Goal: Task Accomplishment & Management: Complete application form

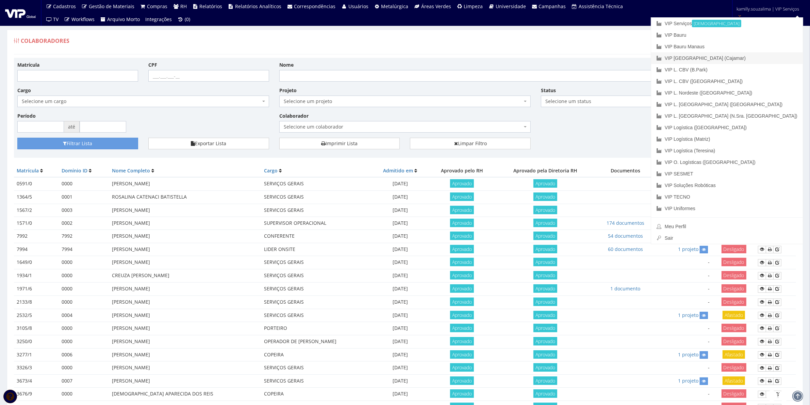
click at [758, 59] on link "VIP [GEOGRAPHIC_DATA] (Cajamar)" at bounding box center [727, 58] width 152 height 12
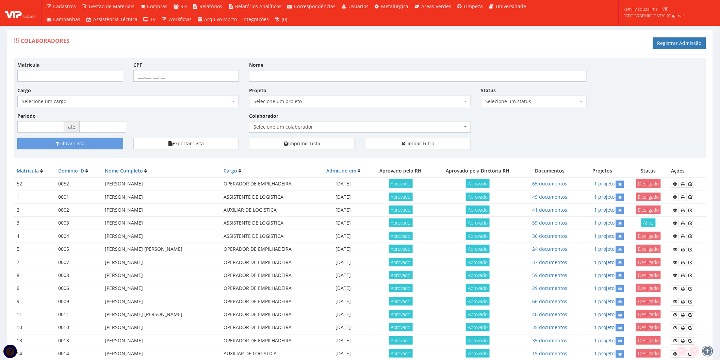
click at [256, 127] on span "Selecione um colaborador" at bounding box center [357, 126] width 209 height 7
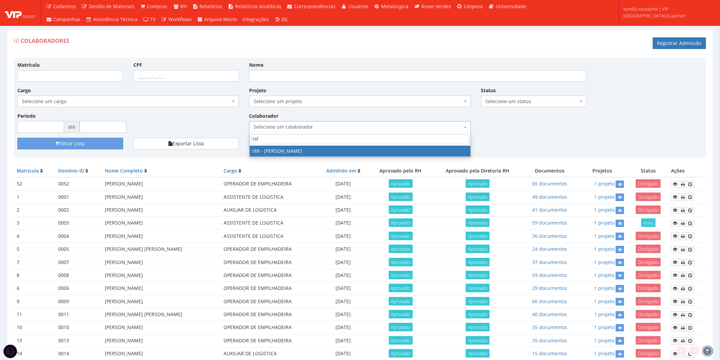
type input "raf"
drag, startPoint x: 256, startPoint y: 151, endPoint x: 233, endPoint y: 151, distance: 22.8
select select "4087"
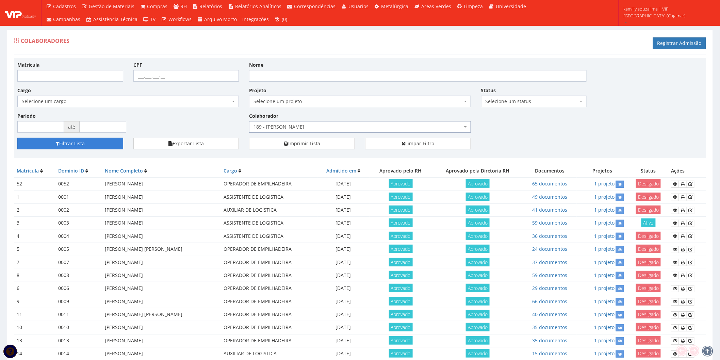
click at [97, 142] on button "Filtrar Lista" at bounding box center [70, 144] width 106 height 12
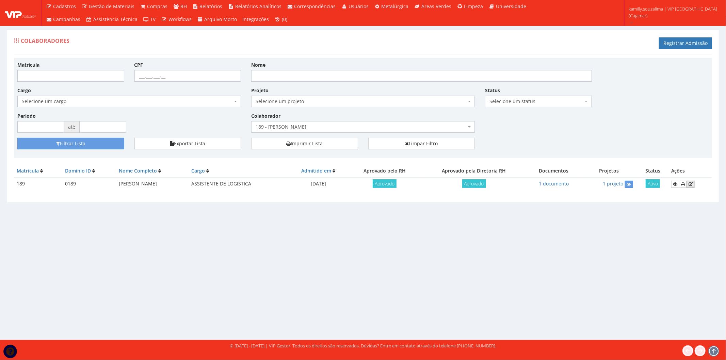
click at [692, 184] on icon at bounding box center [690, 184] width 4 height 5
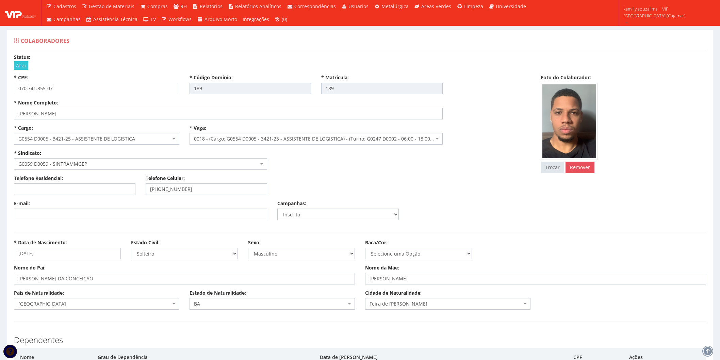
select select
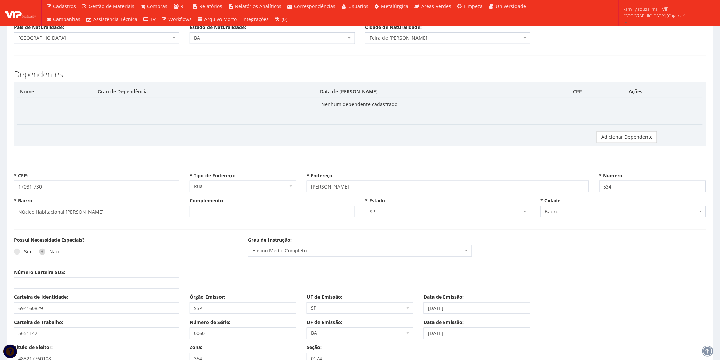
scroll to position [340, 0]
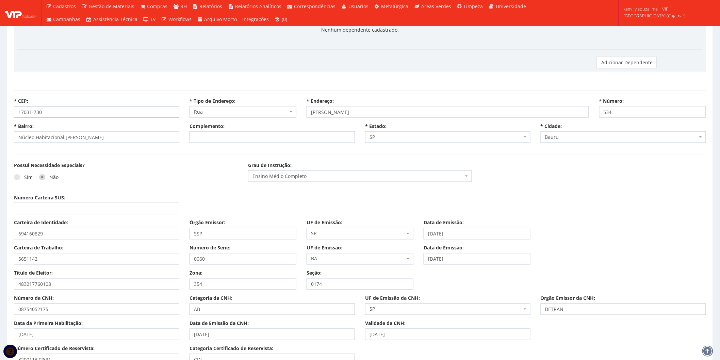
drag, startPoint x: 50, startPoint y: 114, endPoint x: -32, endPoint y: 107, distance: 82.6
type input "07786-425"
select select
type input "Carregando..."
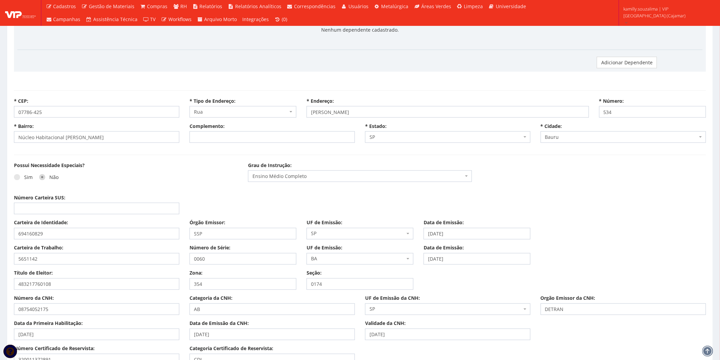
type input "Carregando..."
select select
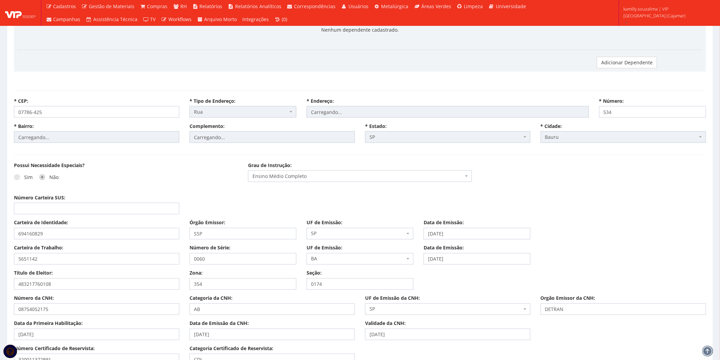
click at [191, 181] on div "Sim Não" at bounding box center [126, 179] width 224 height 19
select select "avenida"
type input "Pedro Celestino Leite Penteado"
type input "Santa Terezinha (Jordanésia)"
type input "de 512/513 a 1098/1099"
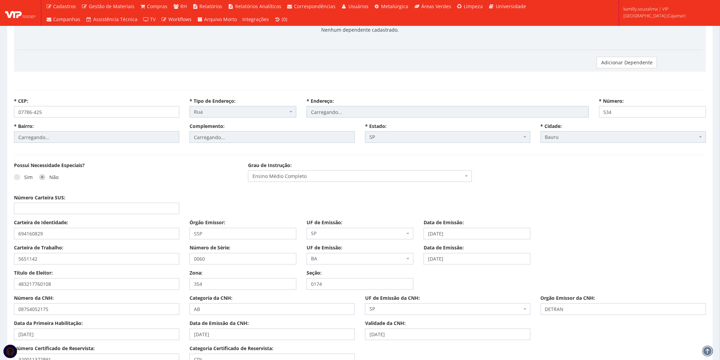
select select "25"
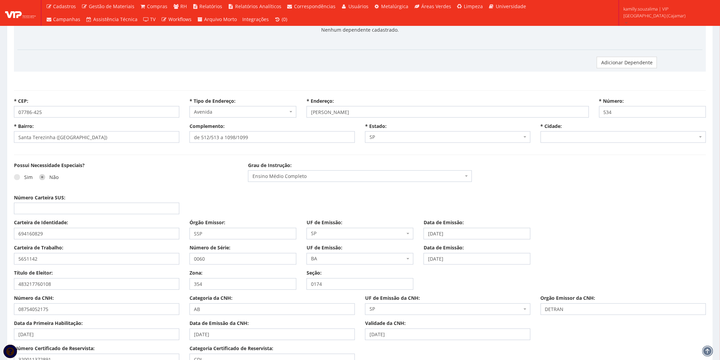
select select "4809"
drag, startPoint x: 639, startPoint y: 114, endPoint x: 514, endPoint y: 117, distance: 125.2
click at [514, 117] on div "* CEP: 07786-425 * Tipo de Endereço: Selecione uma Opção Alameda Avenida Beco C…" at bounding box center [360, 110] width 702 height 25
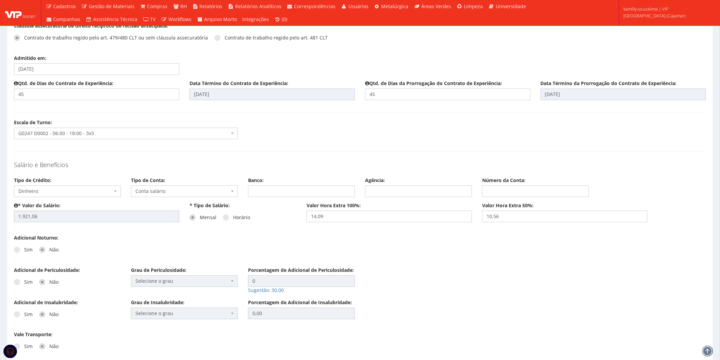
scroll to position [1020, 0]
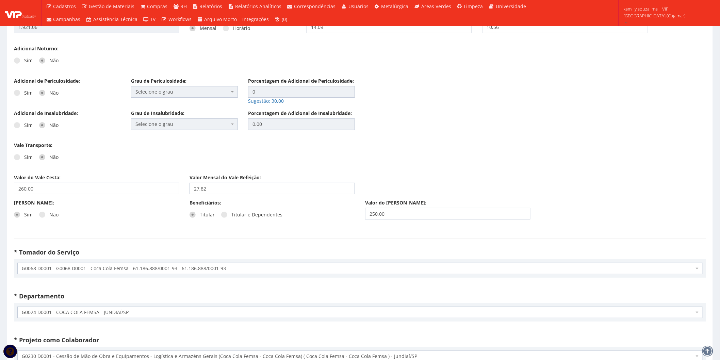
type input "891"
drag, startPoint x: 640, startPoint y: 216, endPoint x: 563, endPoint y: 223, distance: 77.8
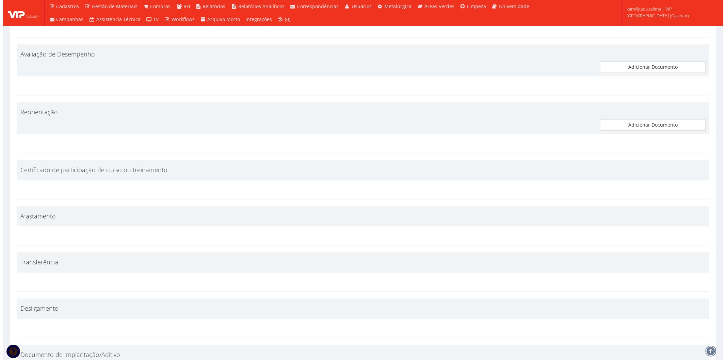
scroll to position [3371, 0]
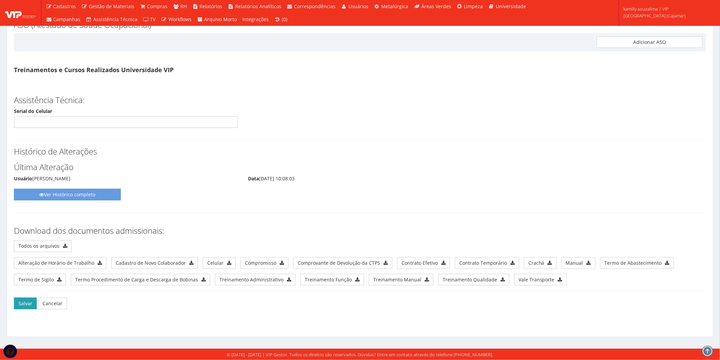
click at [22, 304] on button "Salvar" at bounding box center [25, 304] width 23 height 12
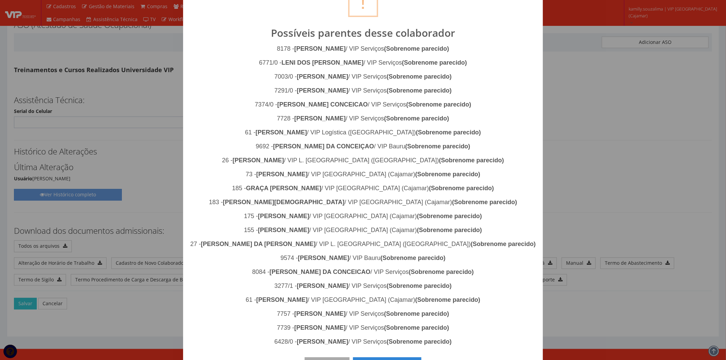
scroll to position [53, 0]
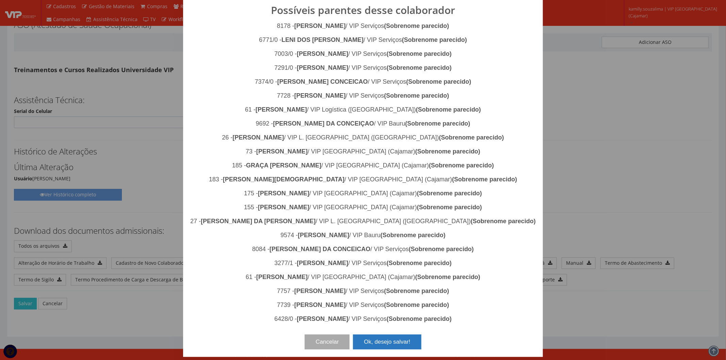
click at [401, 339] on button "Ok, desejo salvar!" at bounding box center [387, 341] width 68 height 15
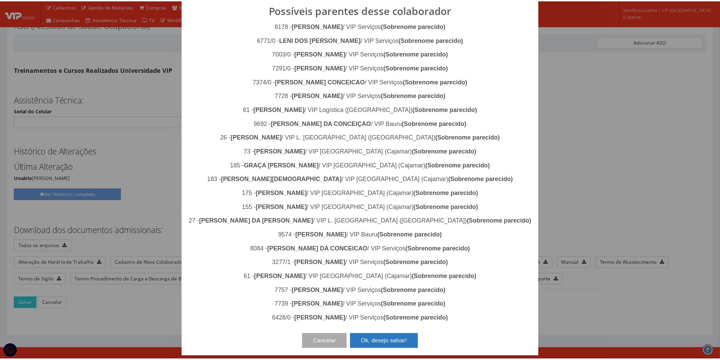
scroll to position [0, 0]
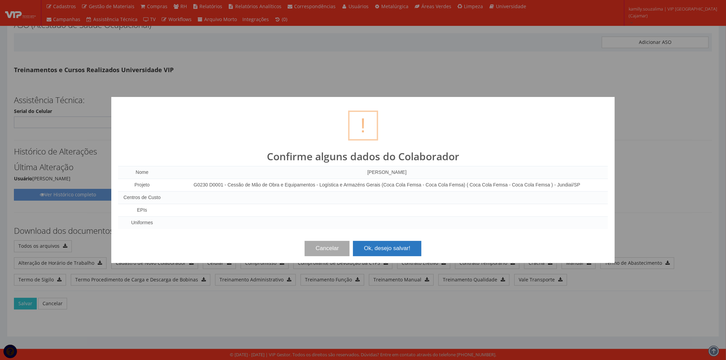
click at [409, 250] on button "Ok, desejo salvar!" at bounding box center [387, 248] width 68 height 15
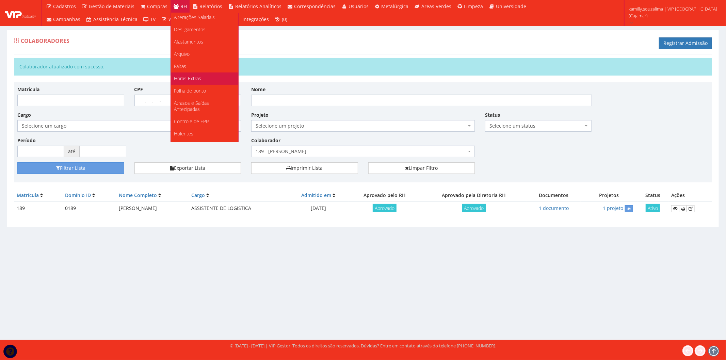
scroll to position [76, 0]
click at [199, 63] on link "Faltas" at bounding box center [204, 66] width 67 height 12
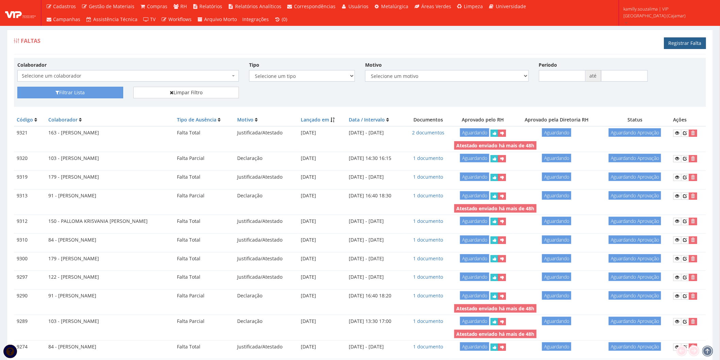
click at [689, 45] on link "Registrar Falta" at bounding box center [685, 43] width 42 height 12
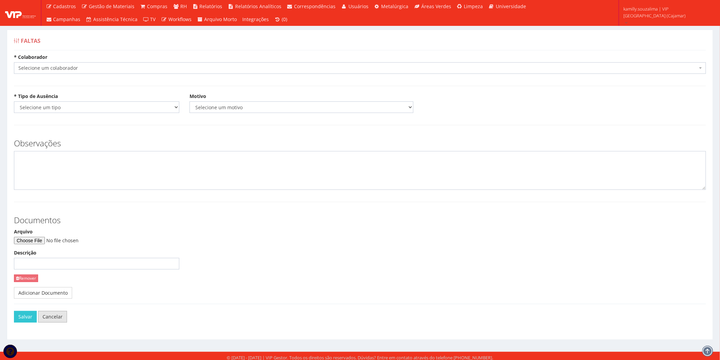
click at [54, 317] on link "Cancelar" at bounding box center [52, 317] width 29 height 12
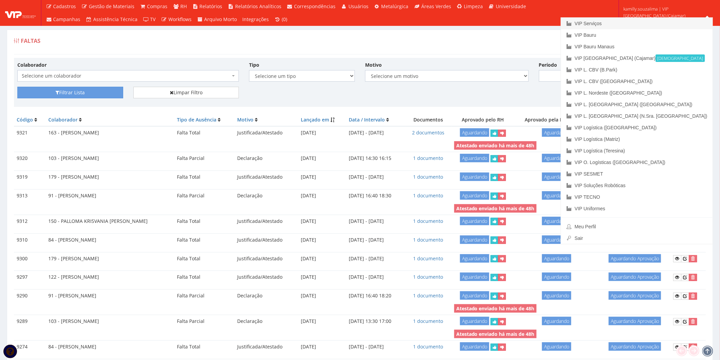
click at [678, 23] on link "VIP Serviços" at bounding box center [637, 24] width 152 height 12
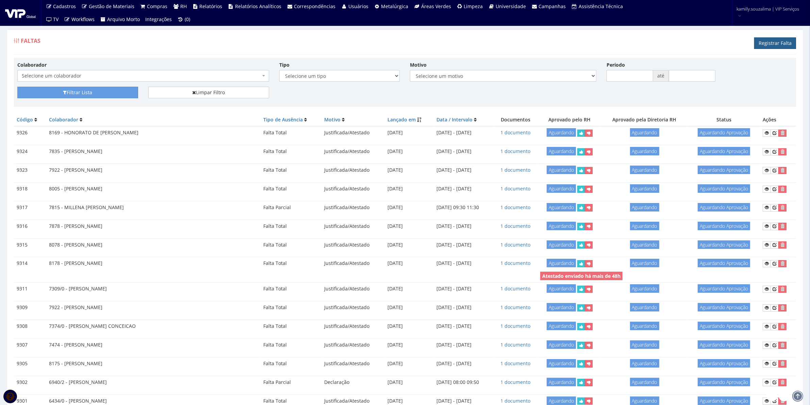
click at [779, 45] on link "Registrar Falta" at bounding box center [775, 43] width 42 height 12
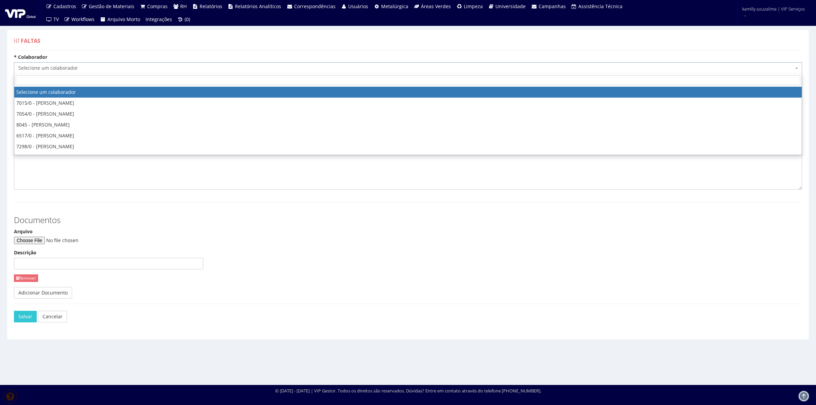
click at [204, 70] on span "Selecione um colaborador" at bounding box center [406, 68] width 776 height 7
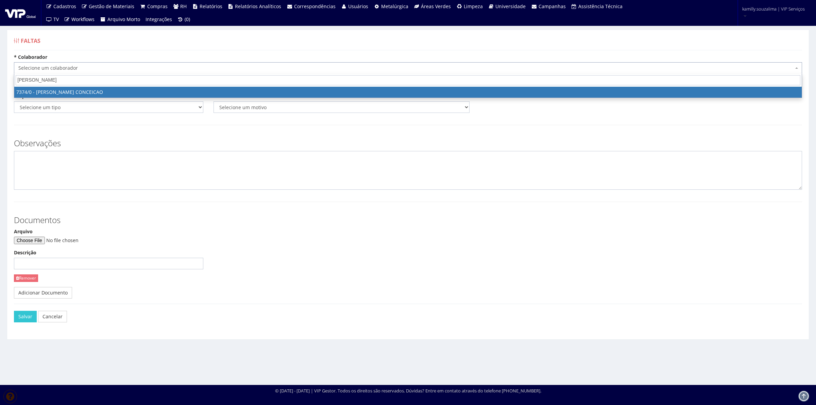
type input "bruno he"
select select "1054"
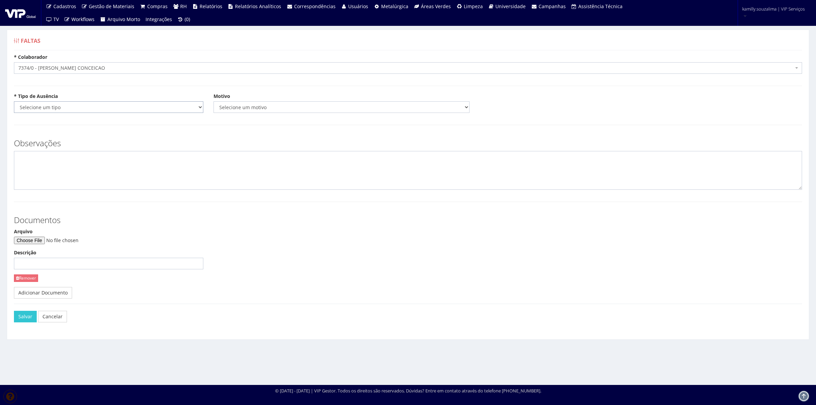
click at [66, 108] on select "Selecione um tipo Falta Total Falta Parcial Afastamento Férias" at bounding box center [108, 107] width 189 height 12
select select "total"
click at [14, 101] on select "Selecione um tipo Falta Total Falta Parcial Afastamento Férias" at bounding box center [108, 107] width 189 height 12
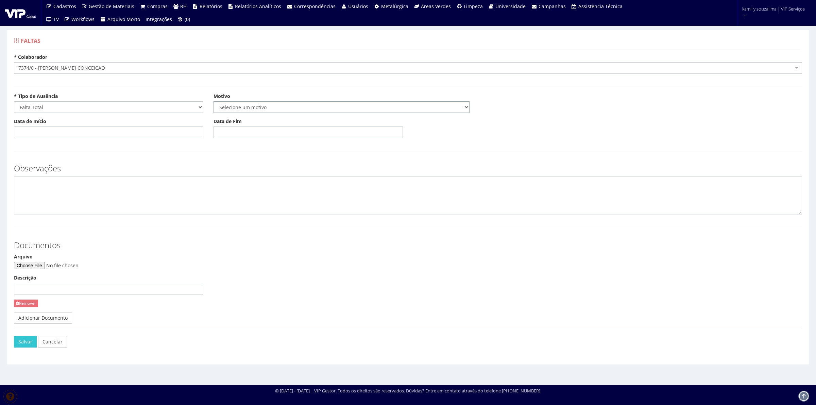
click at [353, 105] on select "Selecione um motivo Acidente Atestado Atraso Declaração Determinação Judicial D…" at bounding box center [342, 107] width 256 height 12
select select "atestado"
click at [214, 101] on select "Selecione um motivo Acidente Atestado Atraso Declaração Determinação Judicial D…" at bounding box center [342, 107] width 256 height 12
click at [82, 131] on input "Data de Início" at bounding box center [108, 133] width 189 height 12
click at [49, 191] on td "13" at bounding box center [49, 190] width 11 height 10
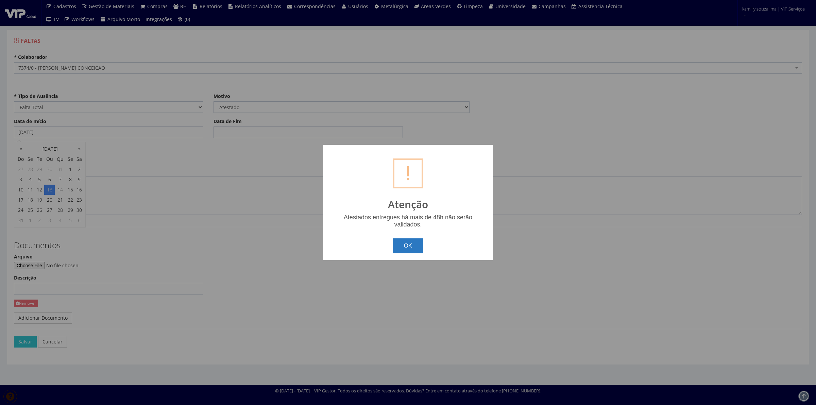
drag, startPoint x: 412, startPoint y: 249, endPoint x: 351, endPoint y: 239, distance: 61.3
click at [412, 248] on button "OK" at bounding box center [408, 245] width 30 height 15
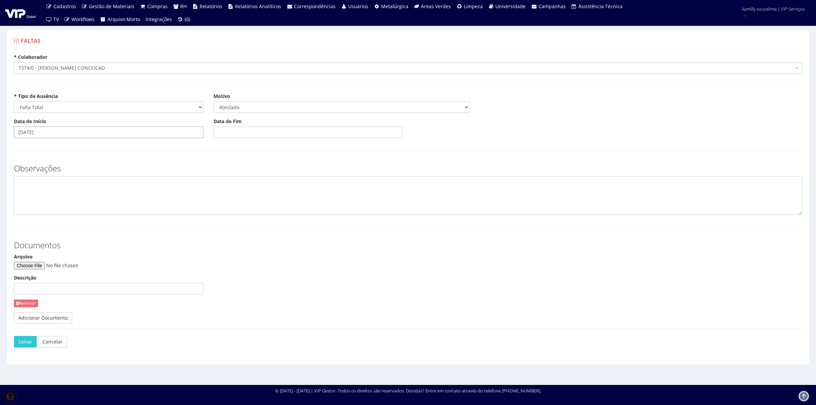
click at [72, 132] on input "13/08/2025" at bounding box center [108, 133] width 189 height 12
click at [72, 188] on td "15" at bounding box center [70, 190] width 9 height 10
type input "15/08/2025"
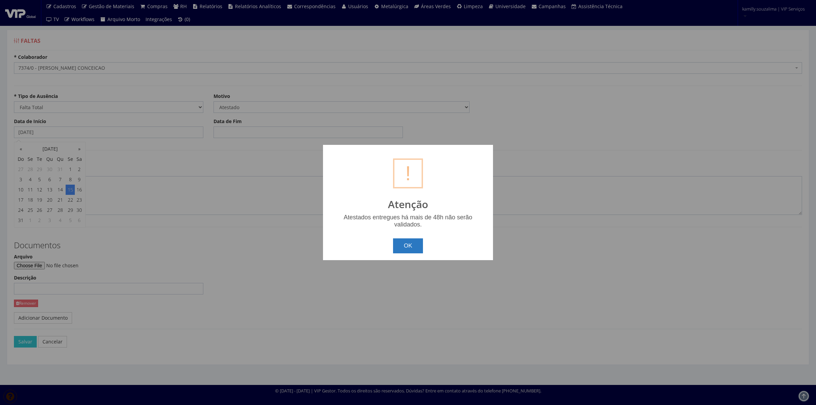
click at [410, 240] on button "OK" at bounding box center [408, 245] width 30 height 15
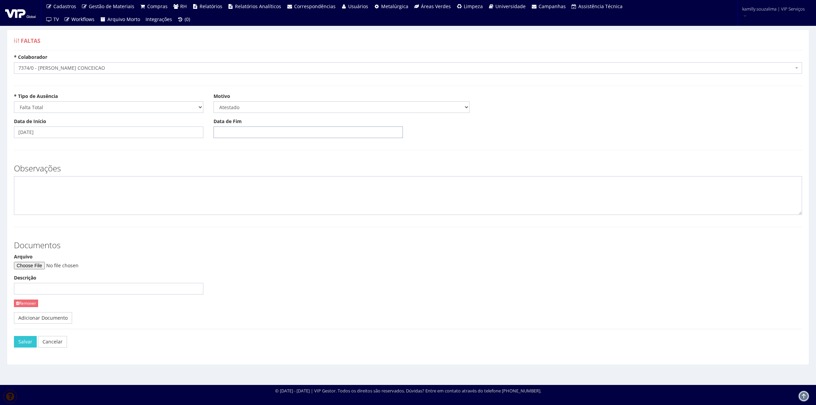
click at [260, 135] on input "Data de Fim" at bounding box center [308, 133] width 189 height 12
click at [250, 191] on td "13" at bounding box center [249, 190] width 11 height 10
click at [269, 190] on td "15" at bounding box center [269, 190] width 9 height 10
type input "15/08/2025"
click at [177, 186] on textarea at bounding box center [408, 195] width 788 height 39
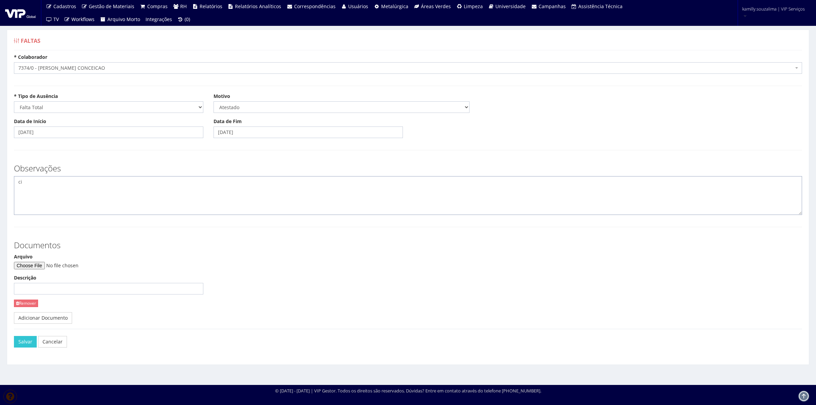
type textarea "c"
type textarea "CID R52"
click at [48, 262] on div "Arquivo" at bounding box center [108, 261] width 189 height 16
click at [49, 265] on input "Arquivo" at bounding box center [60, 265] width 93 height 7
type input "C:\fakepath\WhatsApp Image 2025-08-15 at 16.55.16.jpeg"
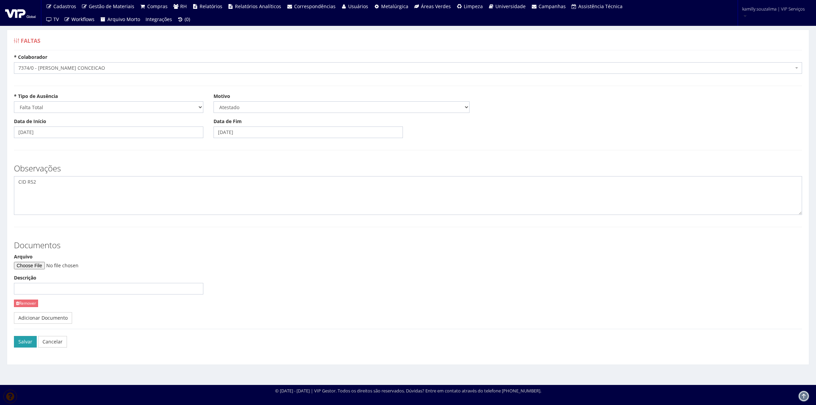
click at [28, 338] on button "Salvar" at bounding box center [25, 342] width 23 height 12
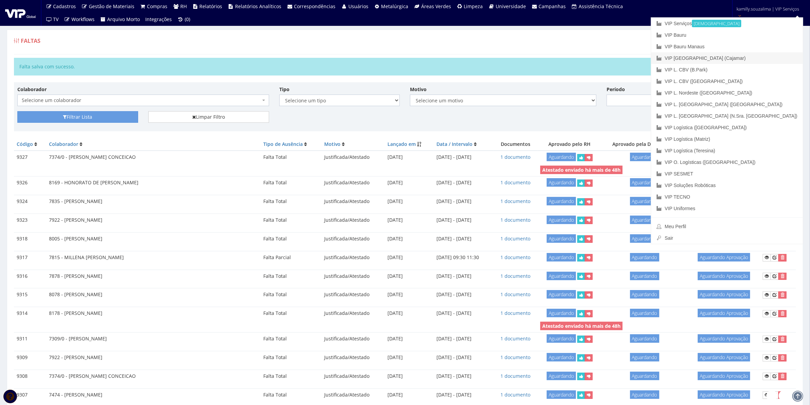
click at [759, 60] on link "VIP [GEOGRAPHIC_DATA] (Cajamar)" at bounding box center [727, 58] width 152 height 12
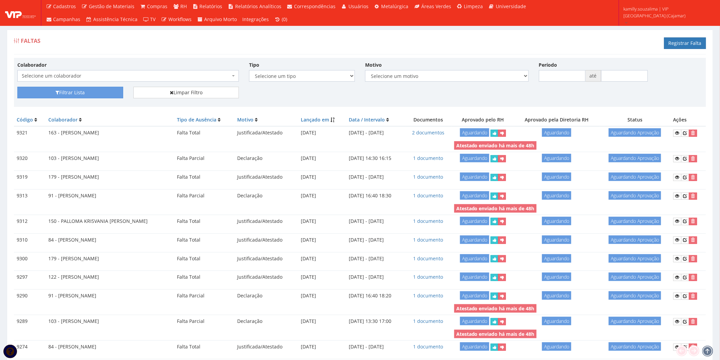
click at [488, 53] on div "Faltas Registrar Falta" at bounding box center [360, 44] width 692 height 20
click at [691, 40] on link "Registrar Falta" at bounding box center [685, 43] width 42 height 12
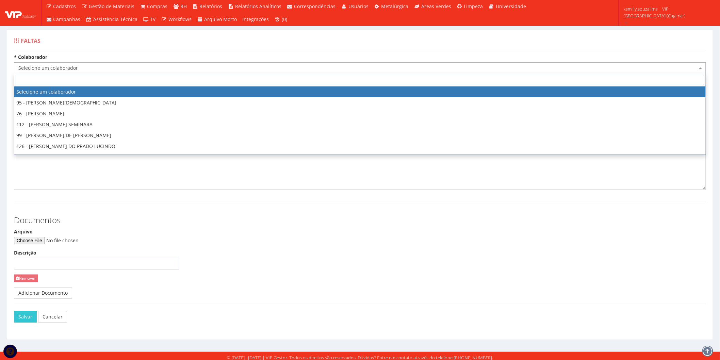
click at [96, 69] on span "Selecione um colaborador" at bounding box center [357, 68] width 679 height 7
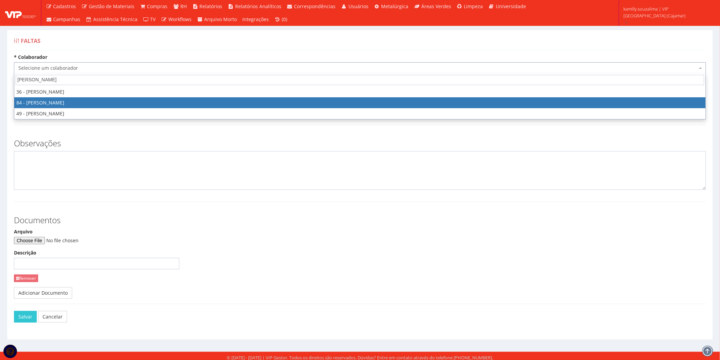
type input "[PERSON_NAME]"
select select "3342"
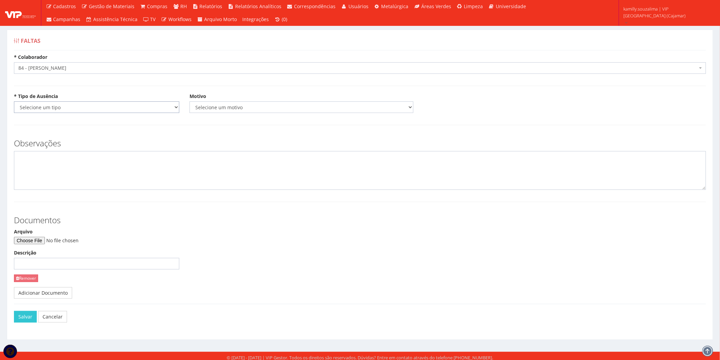
drag, startPoint x: 78, startPoint y: 107, endPoint x: 76, endPoint y: 111, distance: 4.6
click at [78, 107] on select "Selecione um tipo Falta Total Falta Parcial Afastamento Férias" at bounding box center [96, 107] width 165 height 12
select select "total"
click at [14, 101] on select "Selecione um tipo Falta Total Falta Parcial Afastamento Férias" at bounding box center [96, 107] width 165 height 12
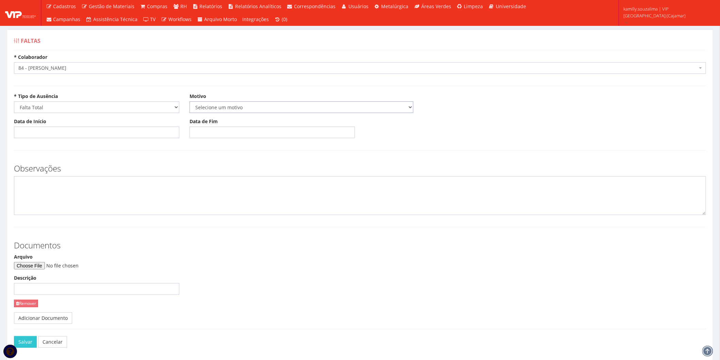
click at [220, 108] on select "Selecione um motivo Acidente Atestado Atraso Declaração Determinação Judicial D…" at bounding box center [301, 107] width 224 height 12
select select "atestado"
click at [189, 101] on select "Selecione um motivo Acidente Atestado Atraso Declaração Determinação Judicial D…" at bounding box center [301, 107] width 224 height 12
click at [58, 132] on input "Data de Início" at bounding box center [96, 133] width 165 height 12
click at [47, 189] on td "13" at bounding box center [49, 189] width 11 height 10
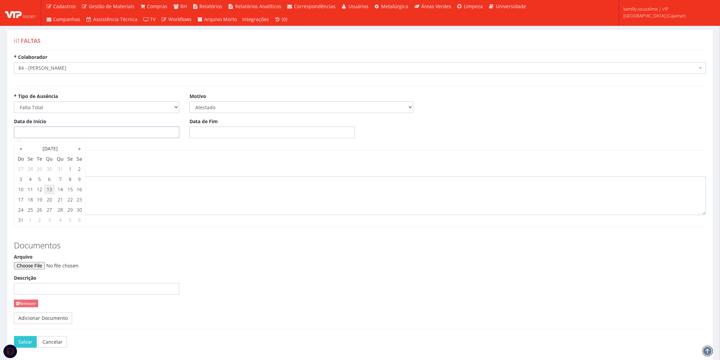
type input "[DATE]"
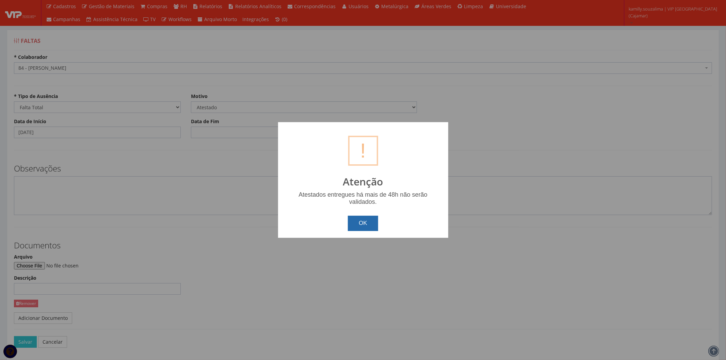
drag, startPoint x: 367, startPoint y: 225, endPoint x: 236, endPoint y: 148, distance: 151.6
click at [365, 222] on button "OK" at bounding box center [363, 223] width 30 height 15
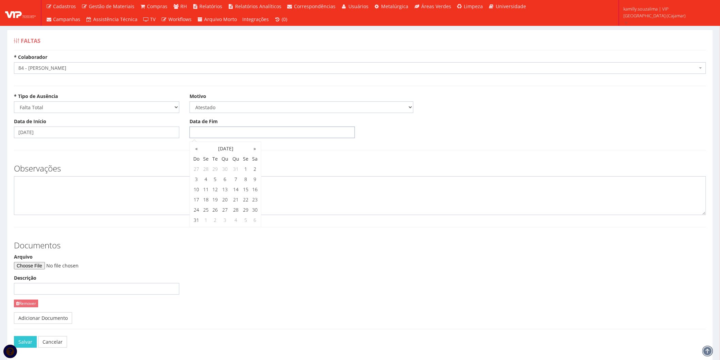
click at [217, 132] on input "Data de Fim" at bounding box center [271, 133] width 165 height 12
click at [224, 190] on td "13" at bounding box center [225, 189] width 11 height 10
type input "13/08/2025"
click at [134, 195] on textarea at bounding box center [360, 195] width 692 height 39
type textarea "c"
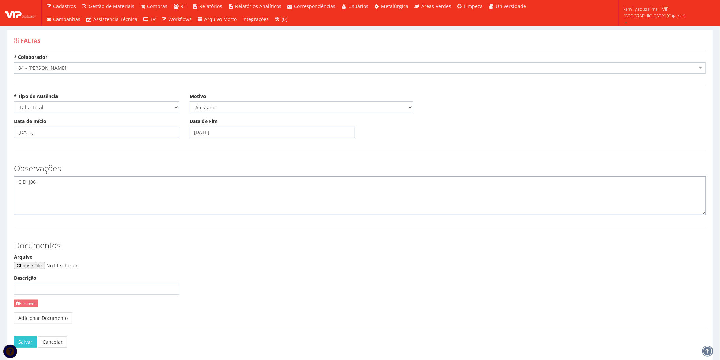
type textarea "CID: J06"
click at [37, 266] on input "Arquivo" at bounding box center [60, 265] width 93 height 7
type input "C:\fakepath\1000317704.jpg"
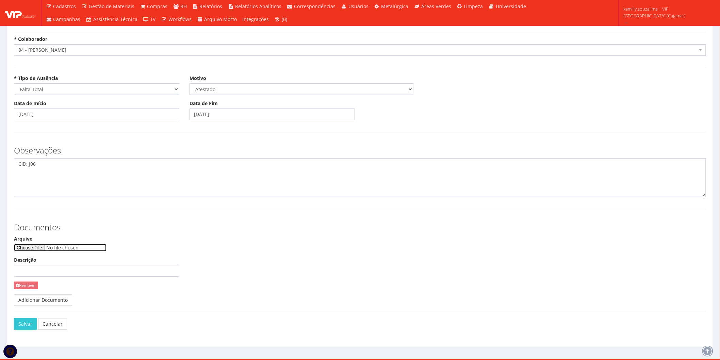
scroll to position [28, 0]
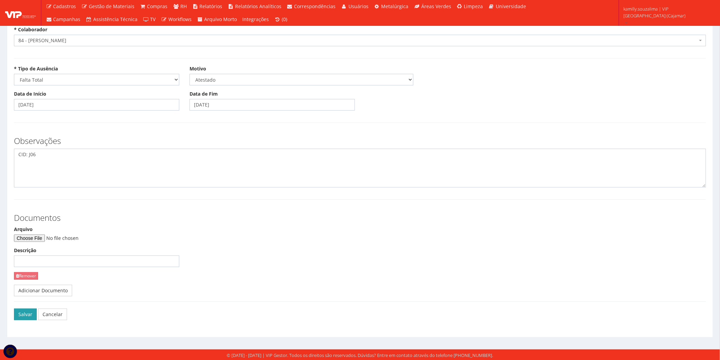
drag, startPoint x: 30, startPoint y: 317, endPoint x: 47, endPoint y: 313, distance: 17.5
click at [31, 317] on button "Salvar" at bounding box center [25, 315] width 23 height 12
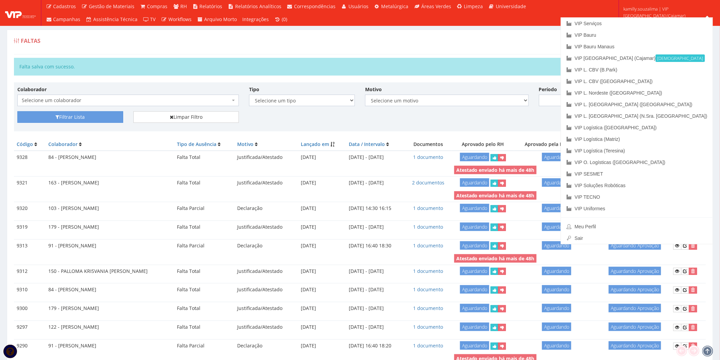
drag, startPoint x: 570, startPoint y: 49, endPoint x: 589, endPoint y: 45, distance: 19.6
click at [572, 49] on div "Faltas Registrar Falta" at bounding box center [360, 44] width 692 height 20
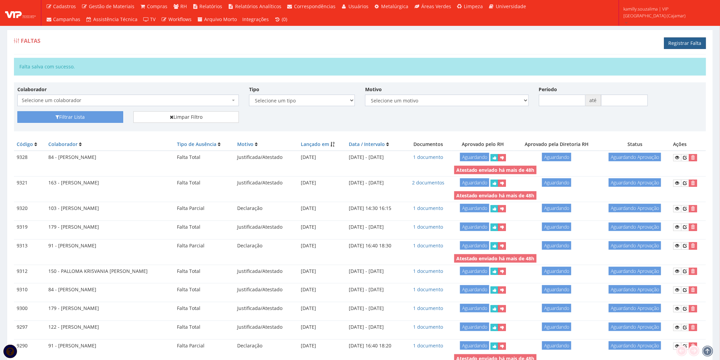
click at [667, 41] on link "Registrar Falta" at bounding box center [685, 43] width 42 height 12
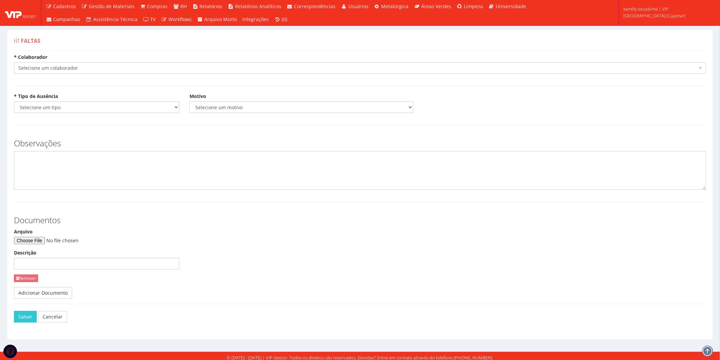
click at [161, 68] on span "Selecione um colaborador" at bounding box center [357, 68] width 679 height 7
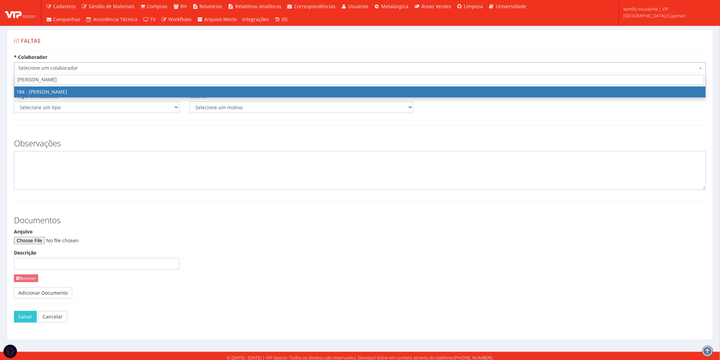
type input "[PERSON_NAME]"
select select "4082"
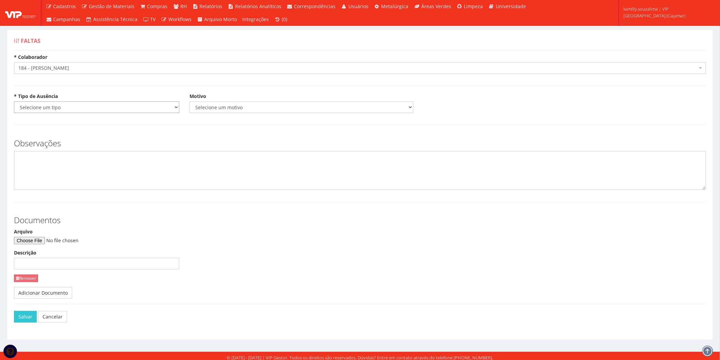
click at [37, 109] on select "Selecione um tipo Falta Total Falta Parcial Afastamento Férias" at bounding box center [96, 107] width 165 height 12
select select "total"
click at [14, 101] on select "Selecione um tipo Falta Total Falta Parcial Afastamento Férias" at bounding box center [96, 107] width 165 height 12
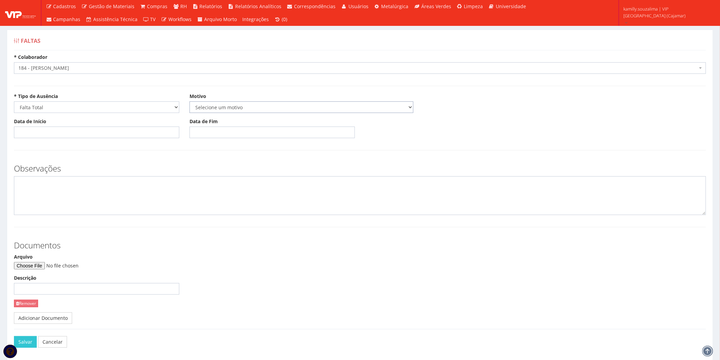
click at [223, 104] on select "Selecione um motivo Acidente Atestado Atraso Declaração Determinação Judicial D…" at bounding box center [301, 107] width 224 height 12
select select "atestado"
click at [189, 101] on select "Selecione um motivo Acidente Atestado Atraso Declaração Determinação Judicial D…" at bounding box center [301, 107] width 224 height 12
click at [50, 134] on input "Data de Início" at bounding box center [96, 133] width 165 height 12
click at [46, 189] on td "13" at bounding box center [49, 189] width 11 height 10
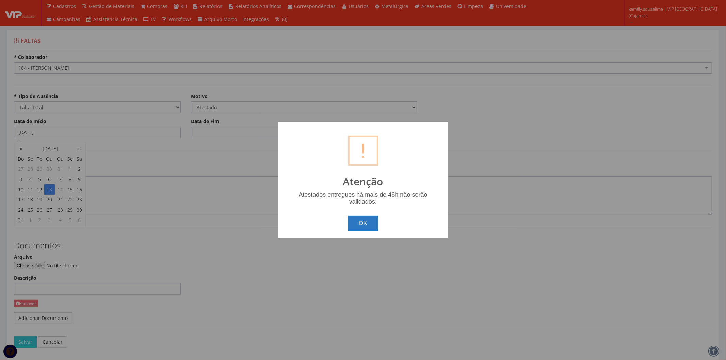
drag, startPoint x: 356, startPoint y: 224, endPoint x: 343, endPoint y: 227, distance: 13.4
click at [354, 227] on button "OK" at bounding box center [363, 223] width 30 height 15
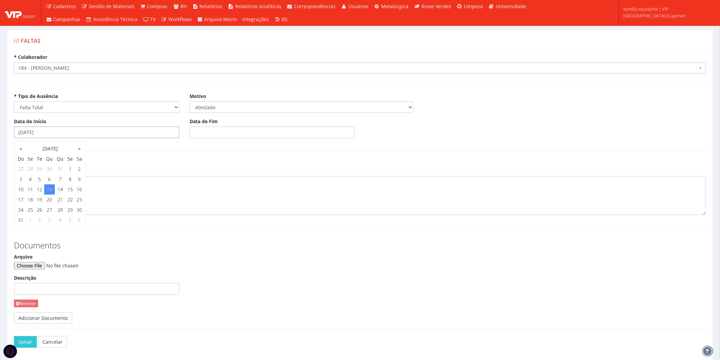
click at [129, 135] on input "[DATE]" at bounding box center [96, 133] width 165 height 12
click at [72, 191] on td "15" at bounding box center [70, 189] width 9 height 10
type input "[DATE]"
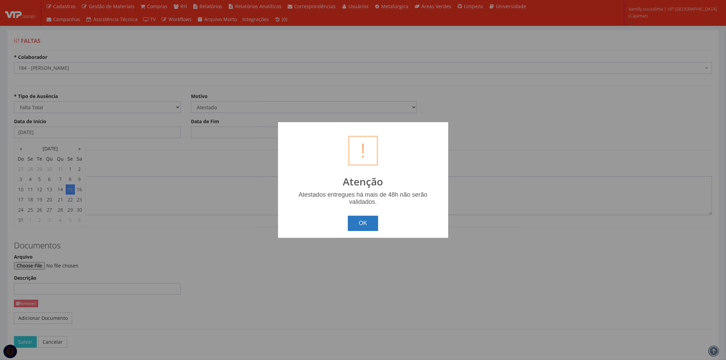
click at [360, 217] on button "OK" at bounding box center [363, 223] width 30 height 15
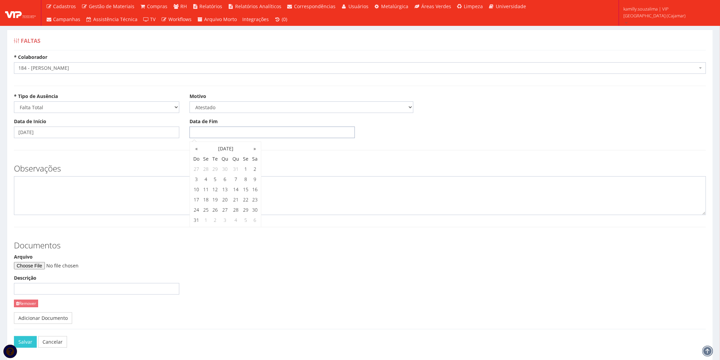
click at [214, 134] on input "Data de Fim" at bounding box center [271, 133] width 165 height 12
click at [223, 189] on td "13" at bounding box center [225, 189] width 11 height 10
click at [259, 189] on td "16" at bounding box center [254, 189] width 9 height 10
type input "[DATE]"
drag, startPoint x: 152, startPoint y: 188, endPoint x: 151, endPoint y: 205, distance: 17.0
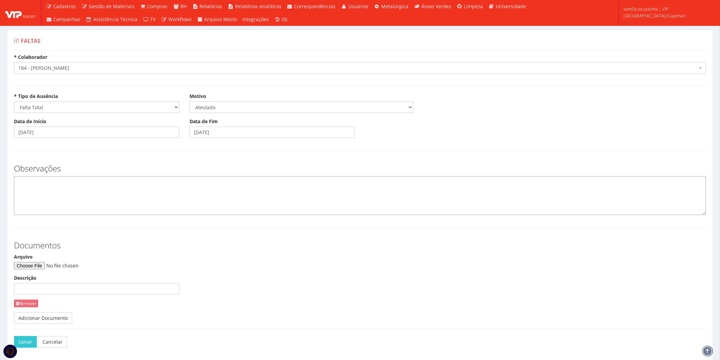
click at [152, 200] on textarea at bounding box center [360, 195] width 692 height 39
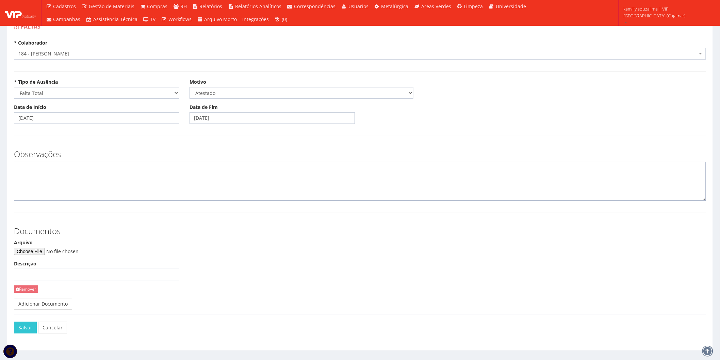
scroll to position [28, 0]
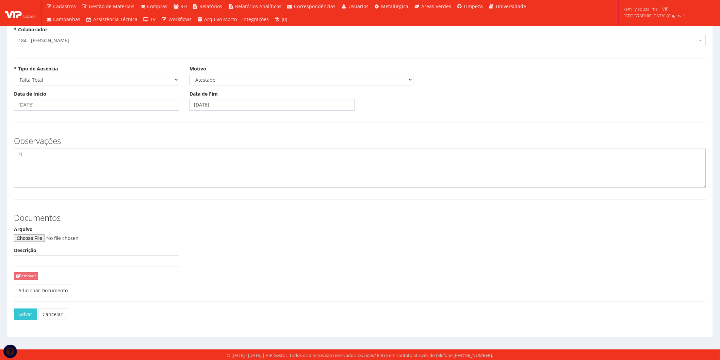
type textarea "c"
type textarea "CID: B34.9"
drag, startPoint x: 110, startPoint y: 199, endPoint x: 113, endPoint y: 201, distance: 3.7
click at [27, 316] on button "Salvar" at bounding box center [25, 315] width 23 height 12
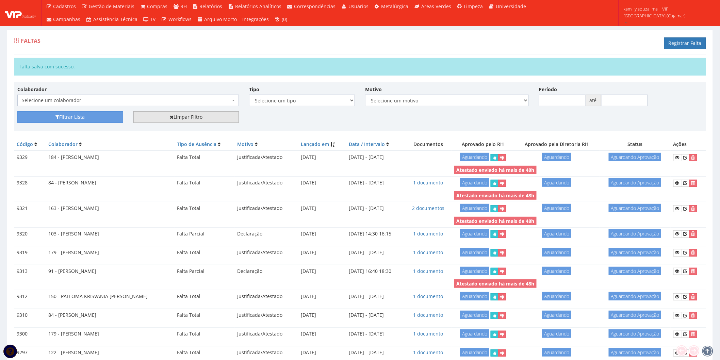
click at [154, 115] on link "Limpar Filtro" at bounding box center [186, 117] width 106 height 12
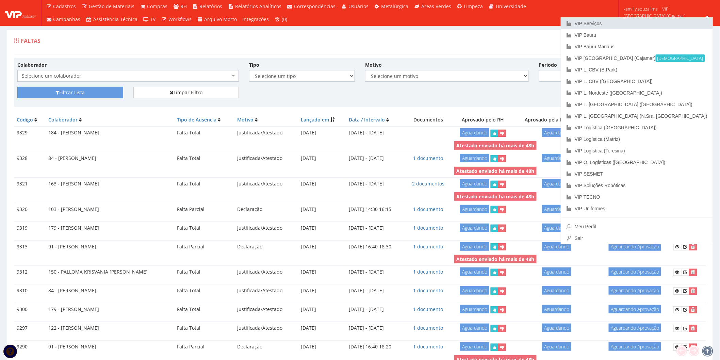
drag, startPoint x: 671, startPoint y: 22, endPoint x: 548, endPoint y: 35, distance: 123.1
click at [670, 22] on link "VIP Serviços" at bounding box center [637, 24] width 152 height 12
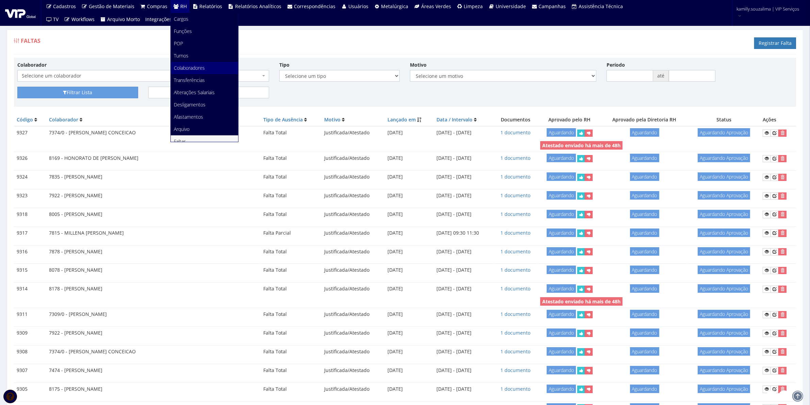
click at [187, 68] on span "Colaboradores" at bounding box center [189, 68] width 31 height 6
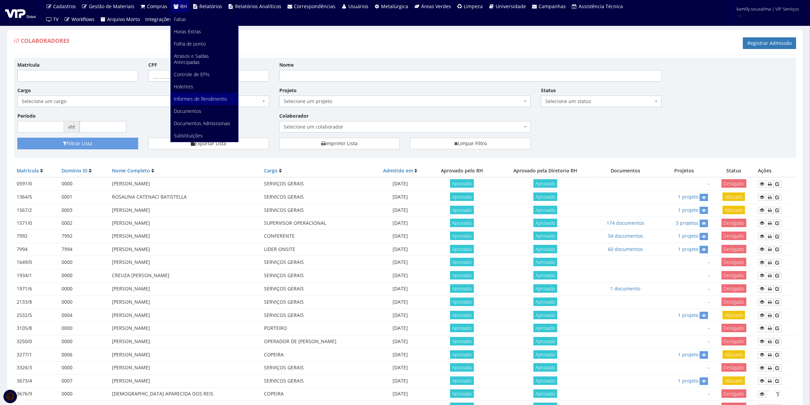
scroll to position [128, 0]
click at [193, 108] on span "Documentos" at bounding box center [188, 111] width 28 height 6
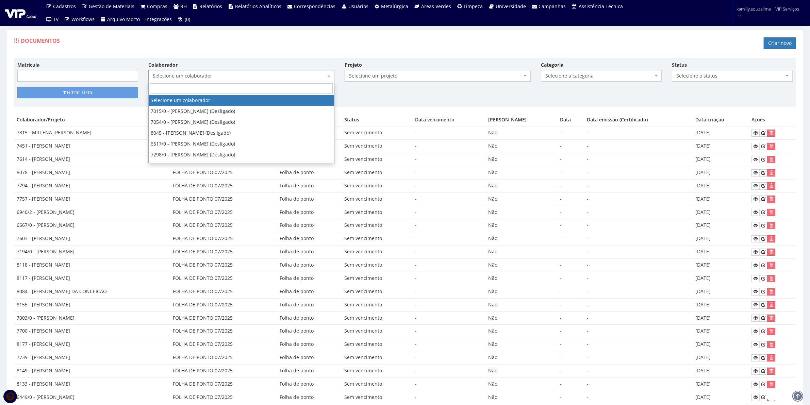
click at [247, 79] on span "Selecione um colaborador" at bounding box center [239, 75] width 173 height 7
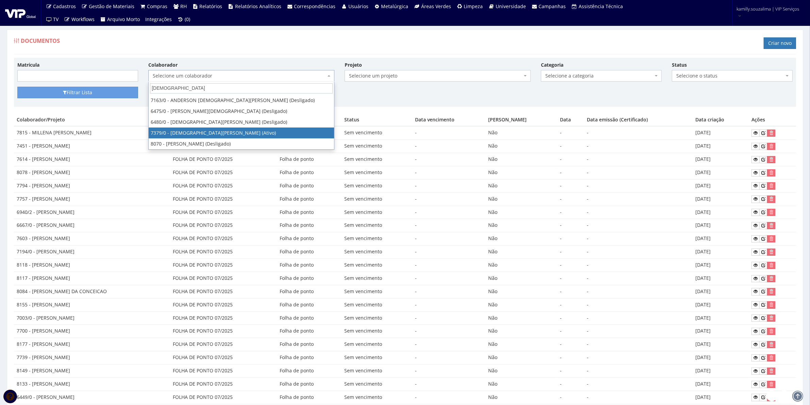
type input "[DEMOGRAPHIC_DATA]"
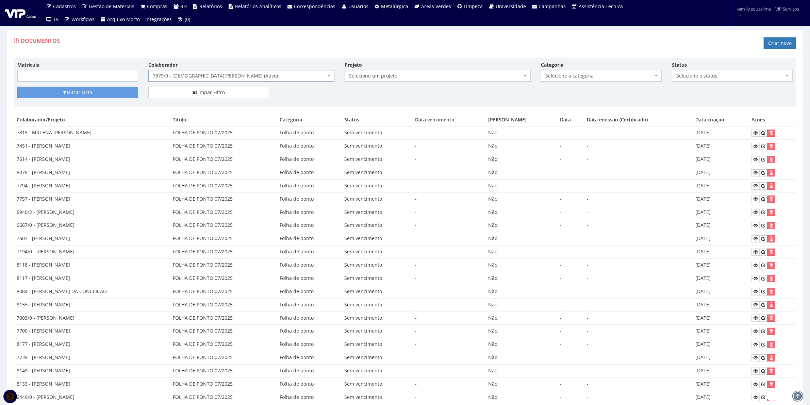
select select "1061"
click at [70, 91] on button "Filtrar Lista" at bounding box center [77, 93] width 121 height 12
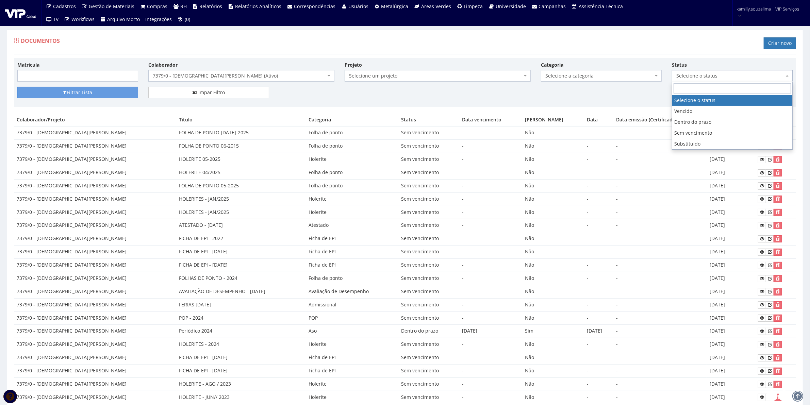
click at [705, 78] on span "Selecione o status" at bounding box center [730, 75] width 108 height 7
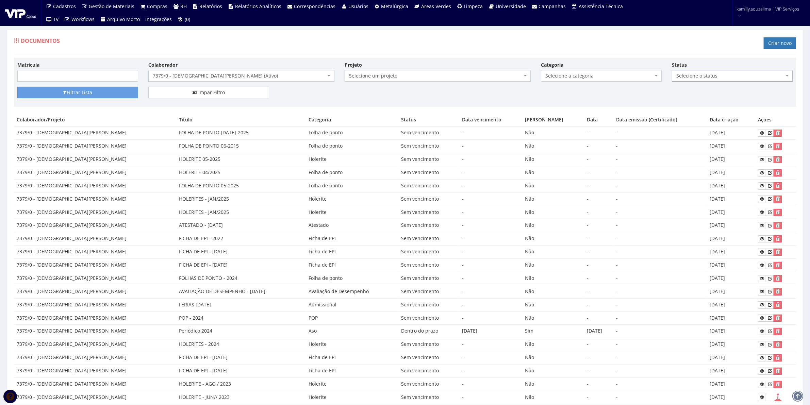
drag, startPoint x: 612, startPoint y: 64, endPoint x: 603, endPoint y: 76, distance: 15.0
click at [612, 65] on div "Categoria Selecione a categoria Aso Segurança no trabalho - PGR Segurança no tr…" at bounding box center [601, 71] width 131 height 20
click at [599, 77] on span "Selecione a categoria" at bounding box center [599, 75] width 108 height 7
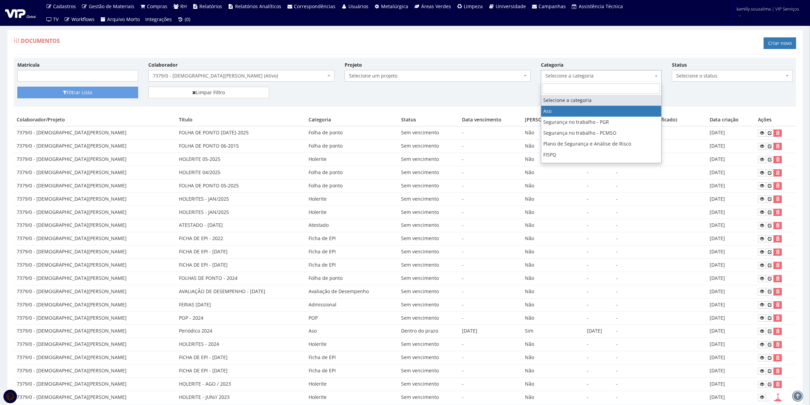
select select "aso"
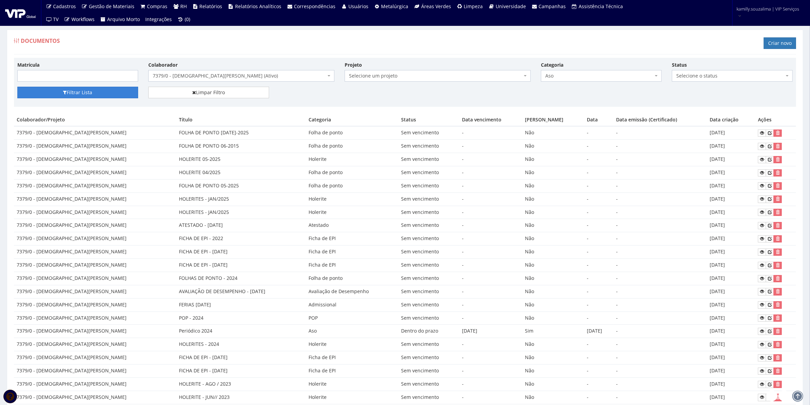
click at [61, 93] on button "Filtrar Lista" at bounding box center [77, 93] width 121 height 12
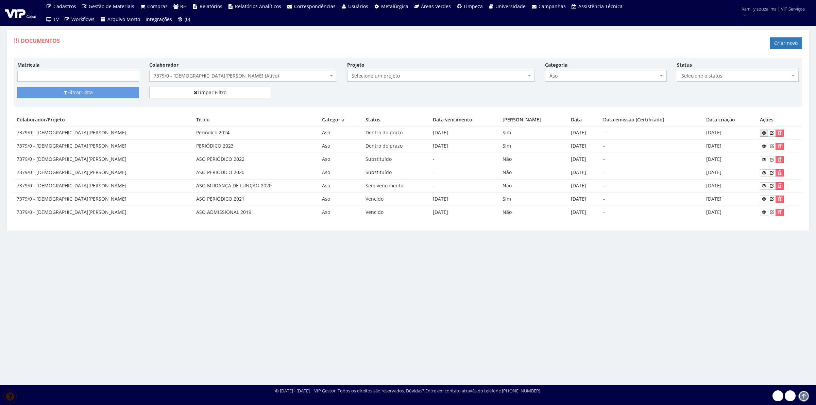
click at [762, 133] on icon at bounding box center [764, 133] width 4 height 5
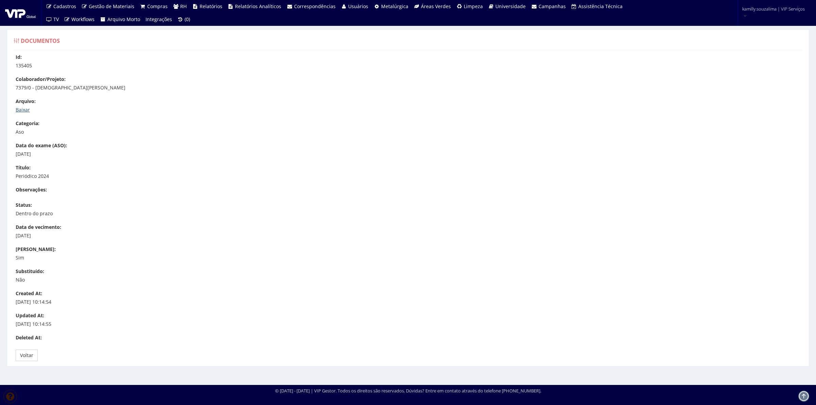
click at [22, 106] on link "Baixar" at bounding box center [23, 109] width 14 height 6
